Goal: Task Accomplishment & Management: Complete application form

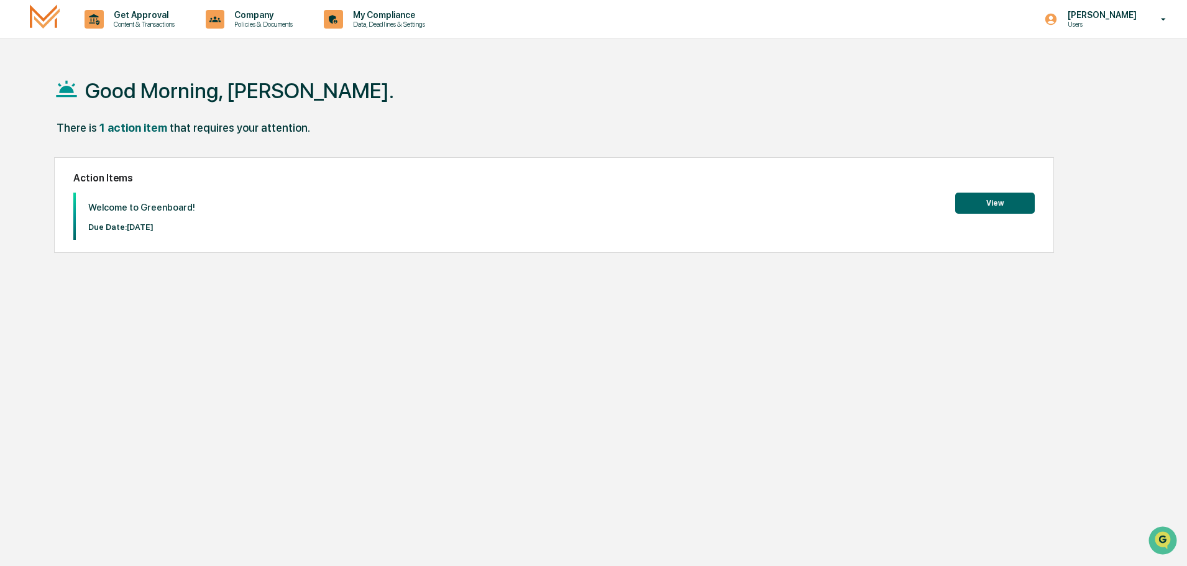
click at [969, 199] on button "View" at bounding box center [995, 203] width 80 height 21
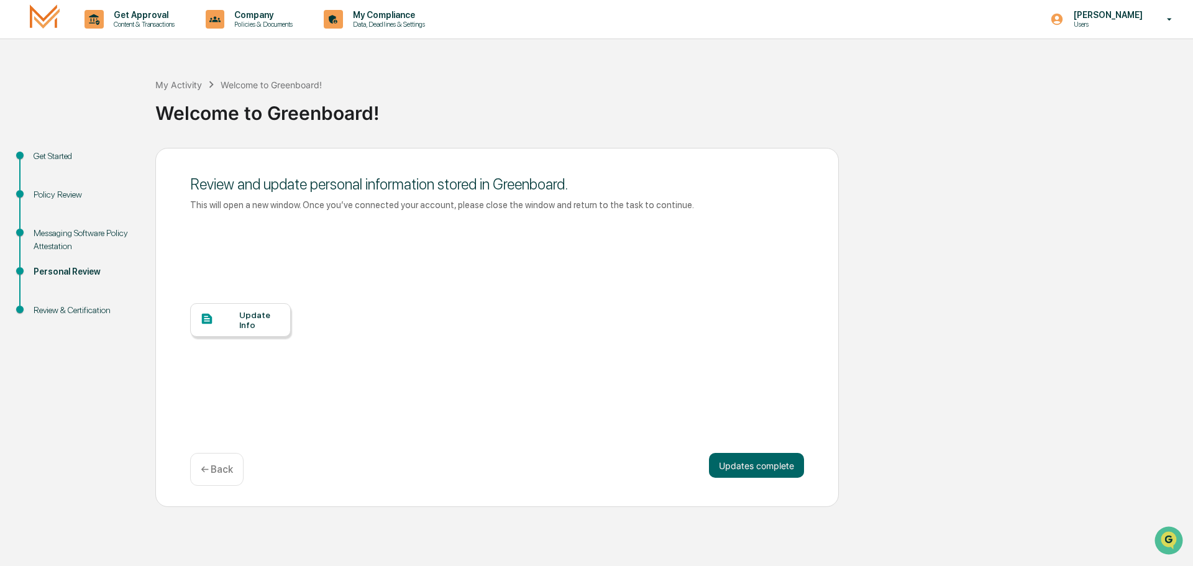
click at [72, 239] on div "Messaging Software Policy Attestation" at bounding box center [85, 240] width 102 height 26
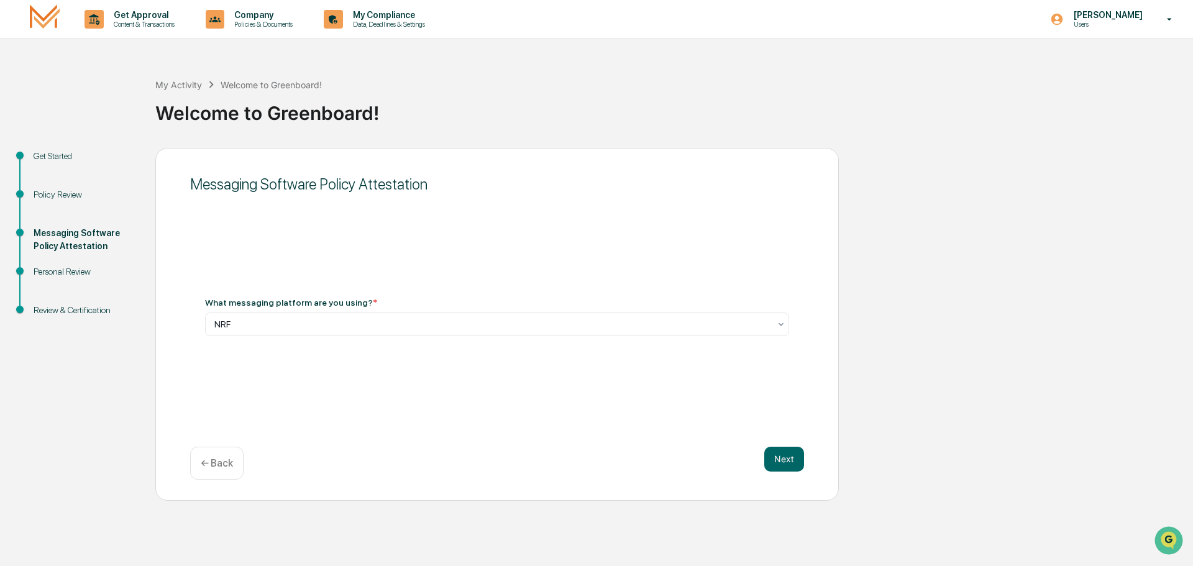
click at [81, 277] on div "Personal Review" at bounding box center [85, 271] width 102 height 13
click at [81, 271] on div "Personal Review" at bounding box center [85, 271] width 102 height 13
click at [75, 306] on div "Review & Certification" at bounding box center [85, 310] width 102 height 13
click at [781, 461] on button "Next" at bounding box center [784, 459] width 40 height 25
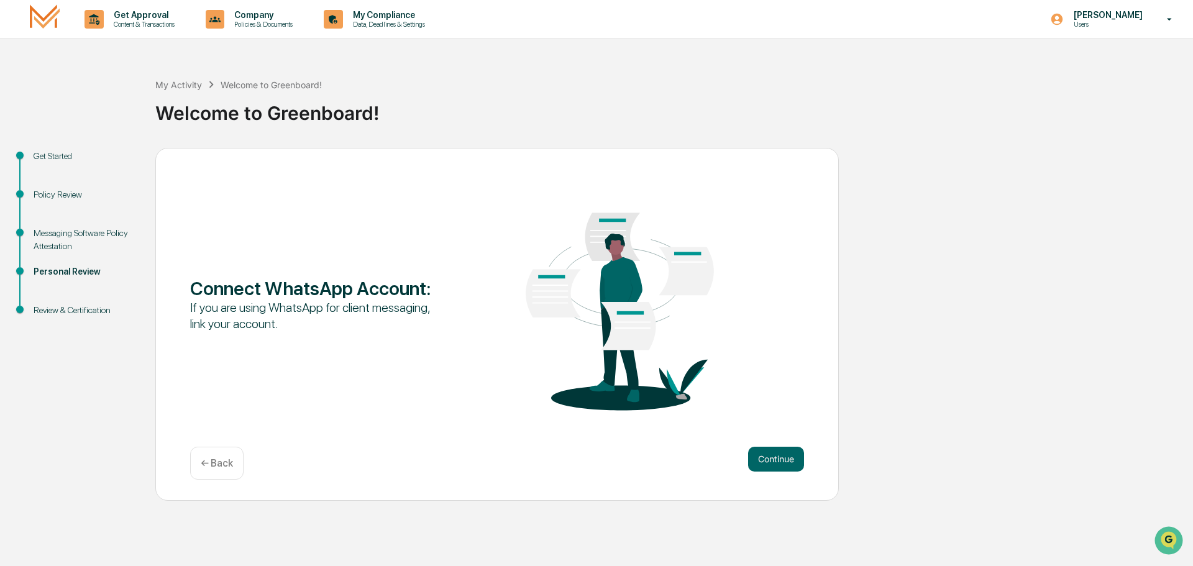
click at [781, 461] on button "Continue" at bounding box center [776, 459] width 56 height 25
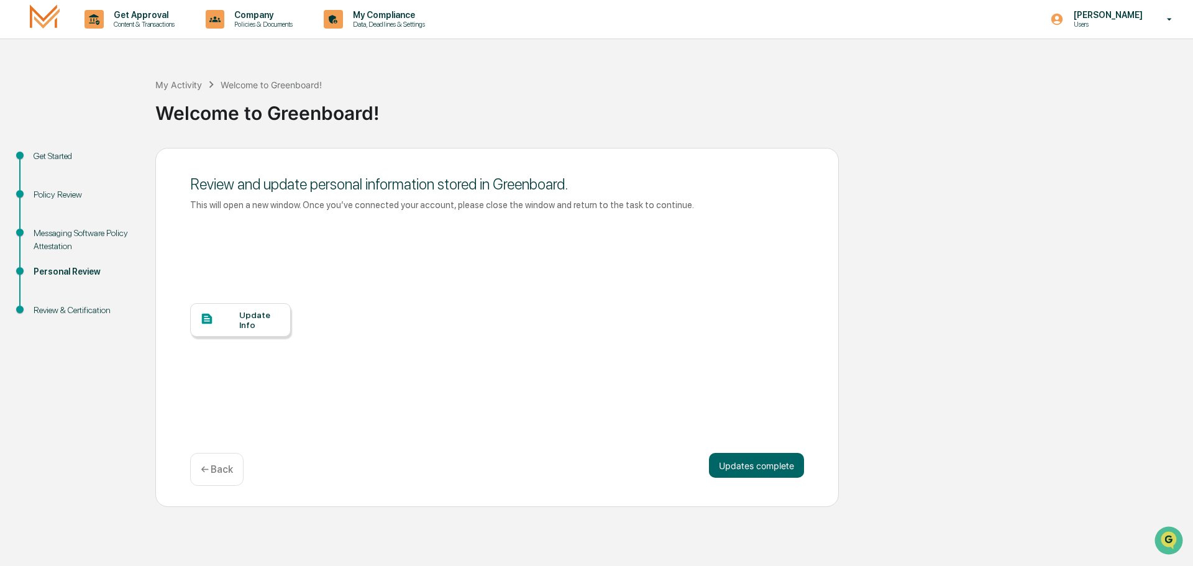
click at [781, 461] on button "Updates complete" at bounding box center [756, 465] width 95 height 25
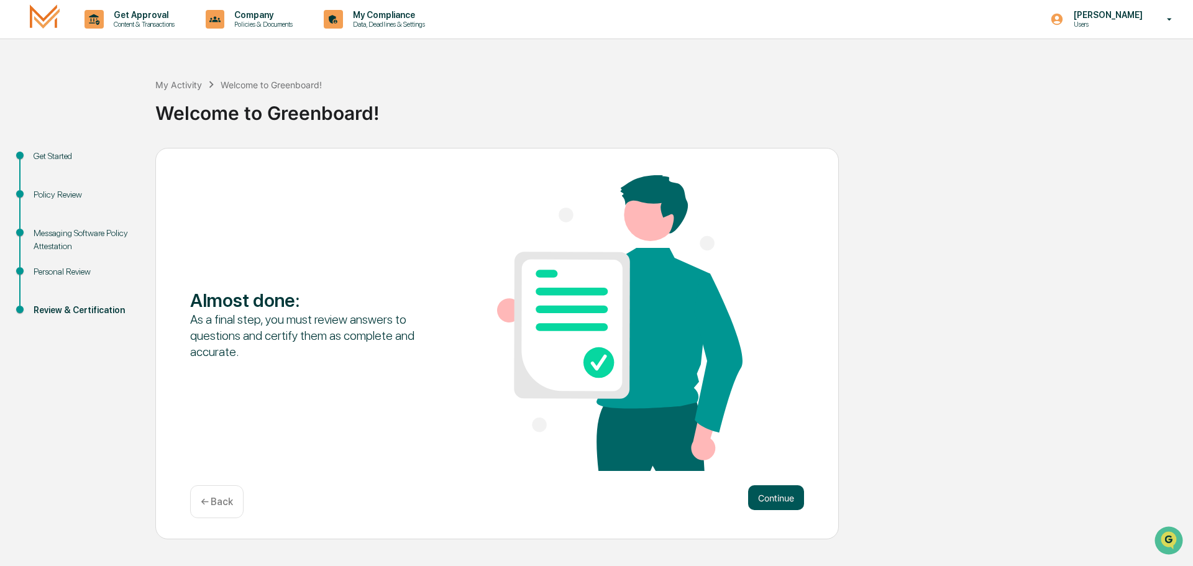
click at [769, 504] on button "Continue" at bounding box center [776, 497] width 56 height 25
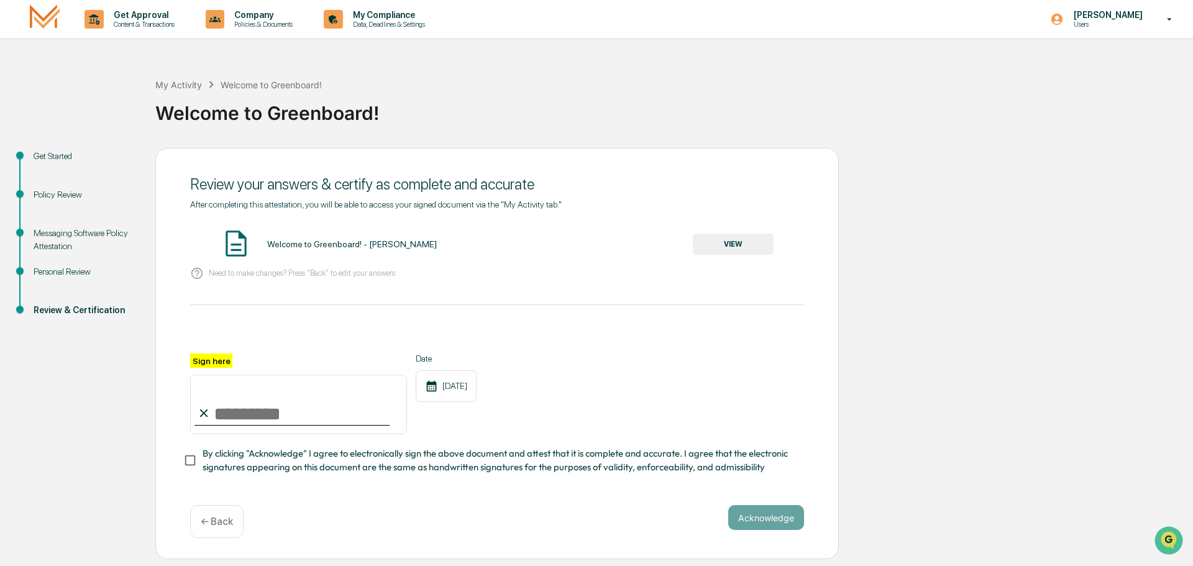
click at [752, 242] on button "VIEW" at bounding box center [733, 244] width 81 height 21
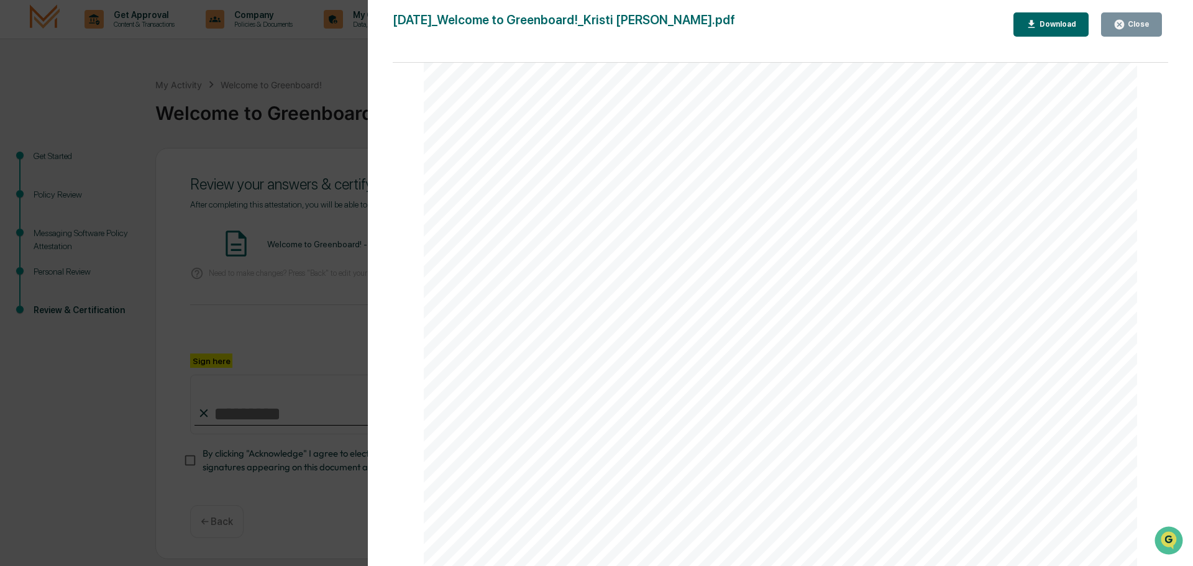
scroll to position [1583, 0]
click at [1070, 24] on div "Download" at bounding box center [1056, 24] width 39 height 9
click at [1127, 24] on div "Close" at bounding box center [1137, 24] width 24 height 9
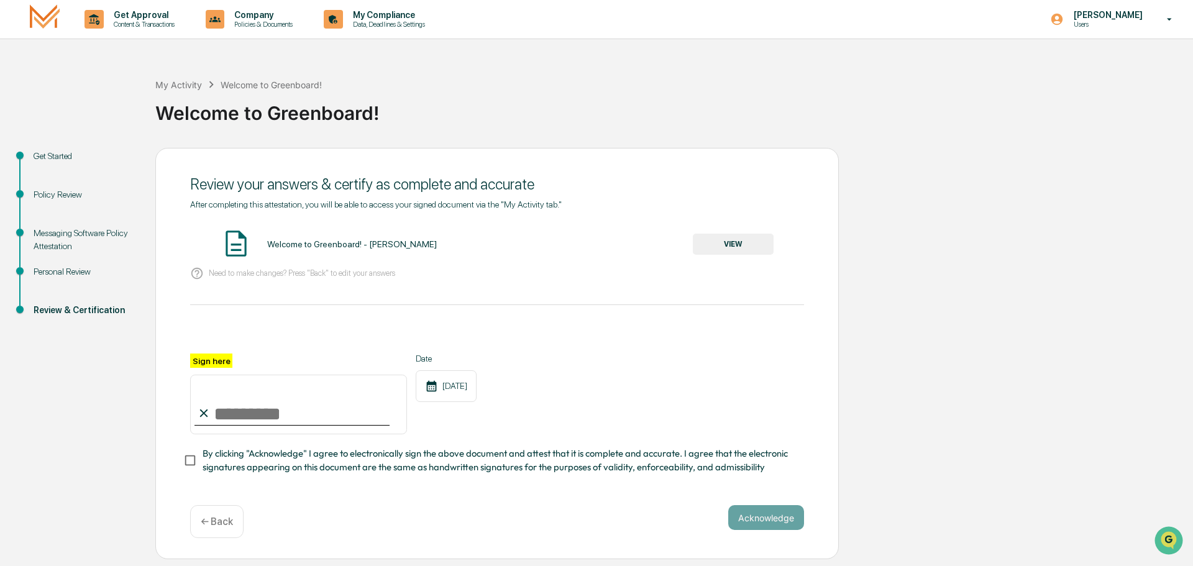
click at [214, 406] on input "Sign here" at bounding box center [298, 405] width 217 height 60
type input "**********"
click at [747, 523] on button "Acknowledge" at bounding box center [766, 517] width 76 height 25
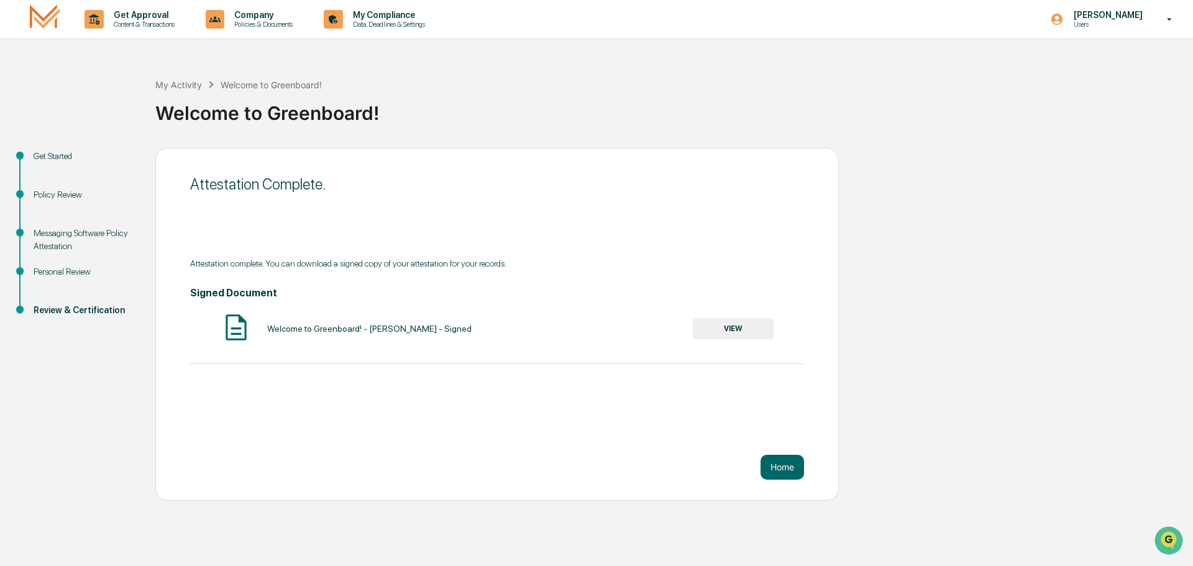
click at [728, 329] on button "VIEW" at bounding box center [733, 328] width 81 height 21
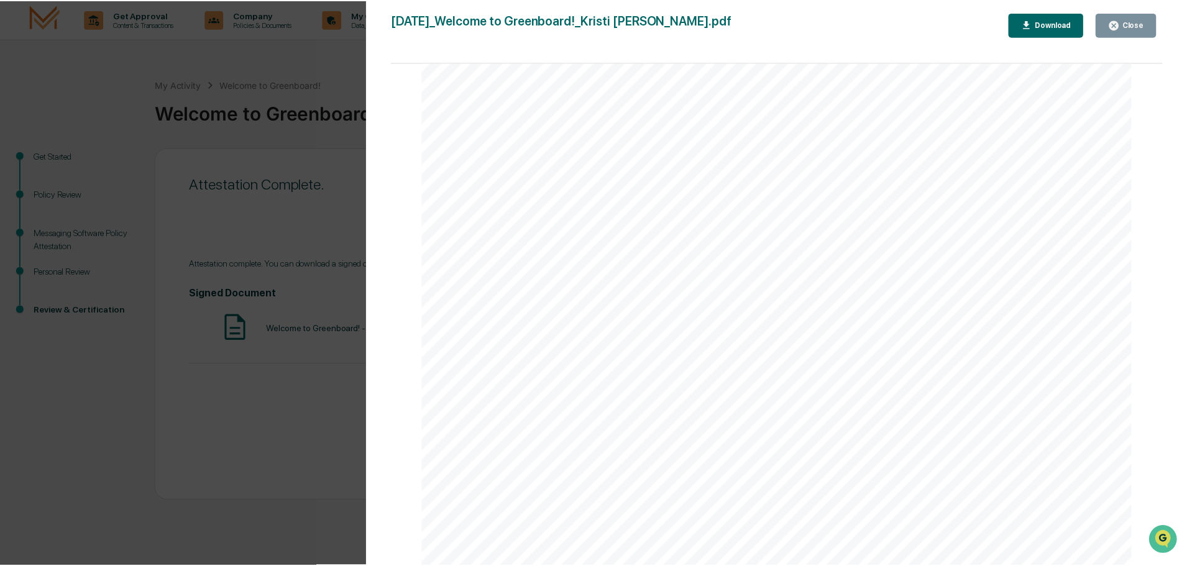
scroll to position [2547, 0]
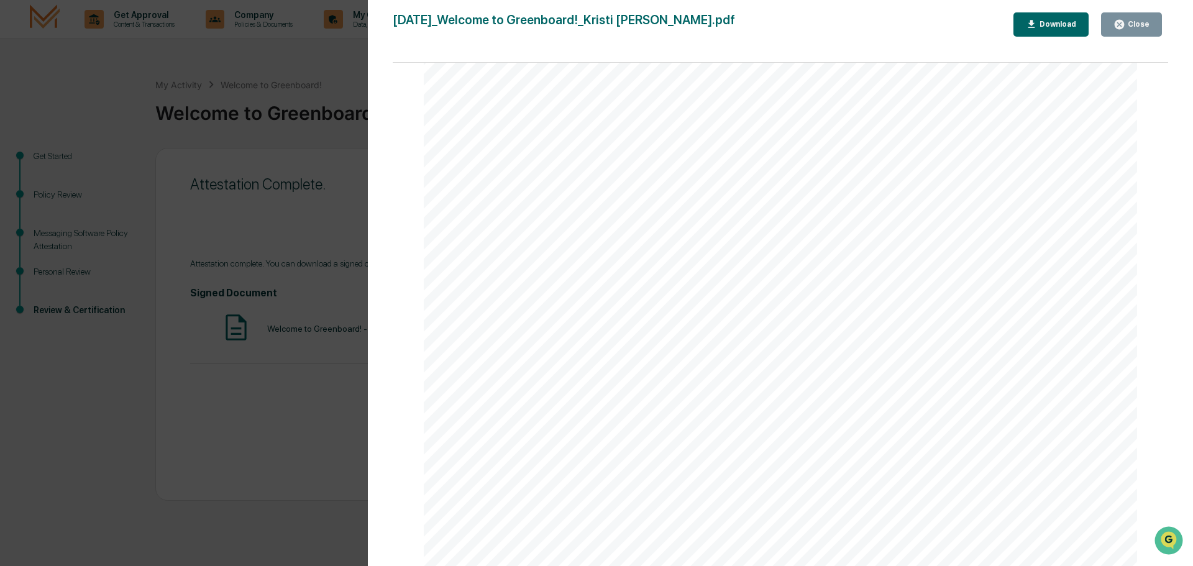
click at [1143, 21] on div "Close" at bounding box center [1137, 24] width 24 height 9
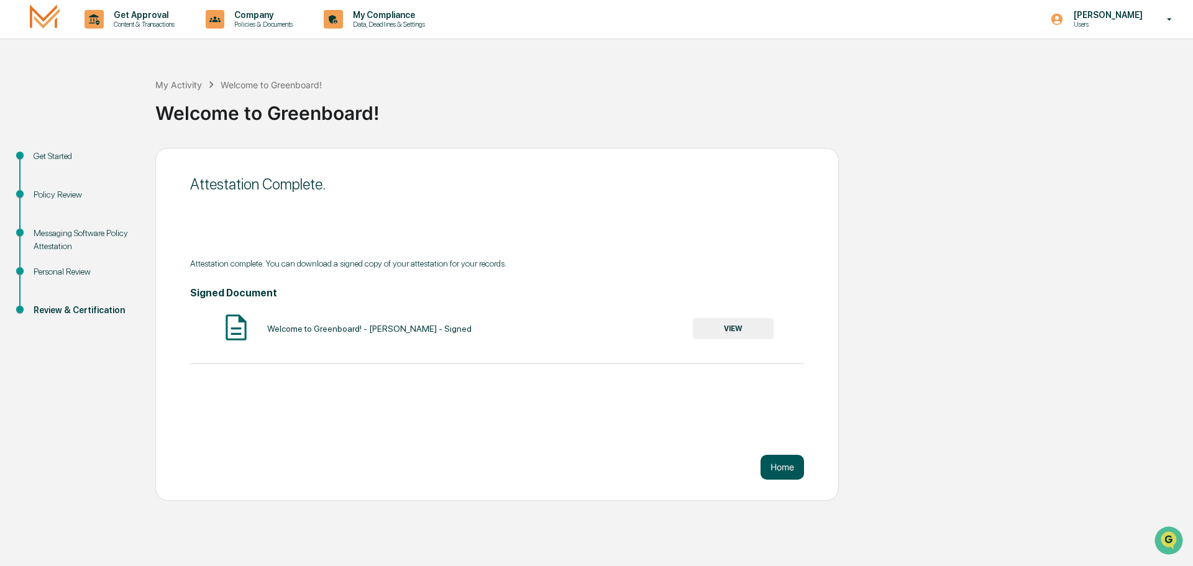
click at [783, 473] on button "Home" at bounding box center [782, 467] width 43 height 25
